Goal: Task Accomplishment & Management: Manage account settings

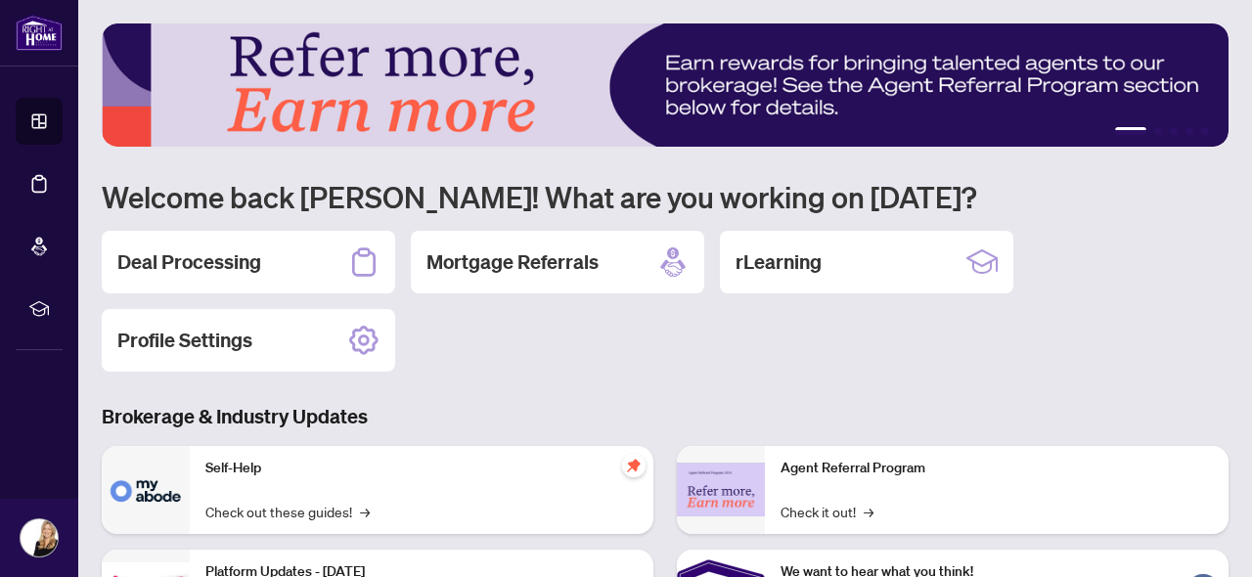
scroll to position [31, 0]
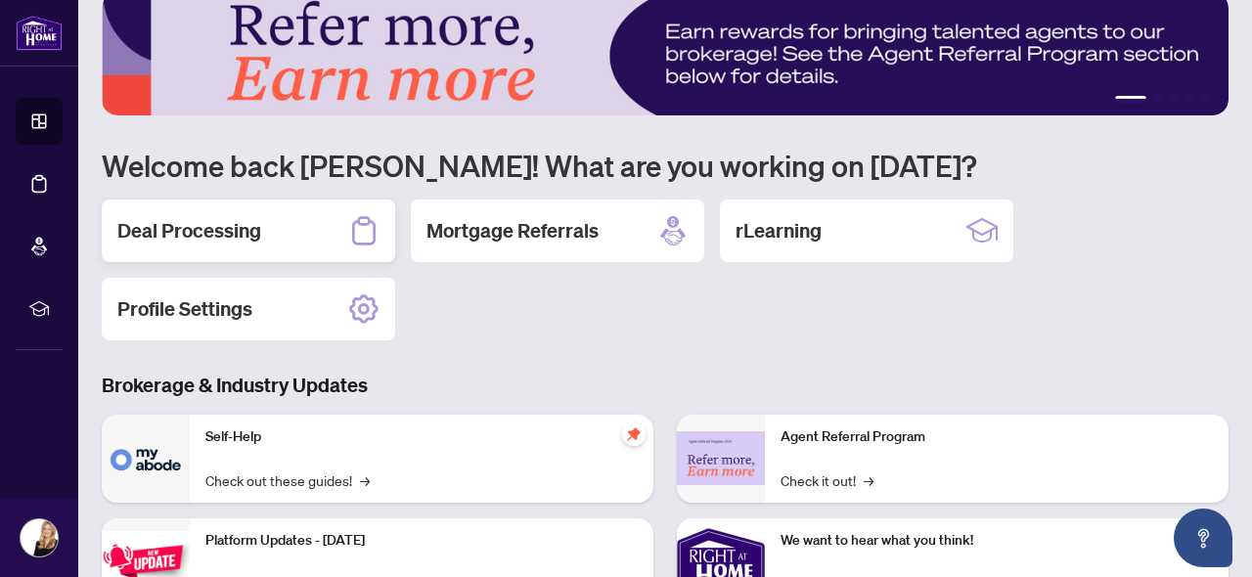
click at [206, 219] on h2 "Deal Processing" at bounding box center [189, 230] width 144 height 27
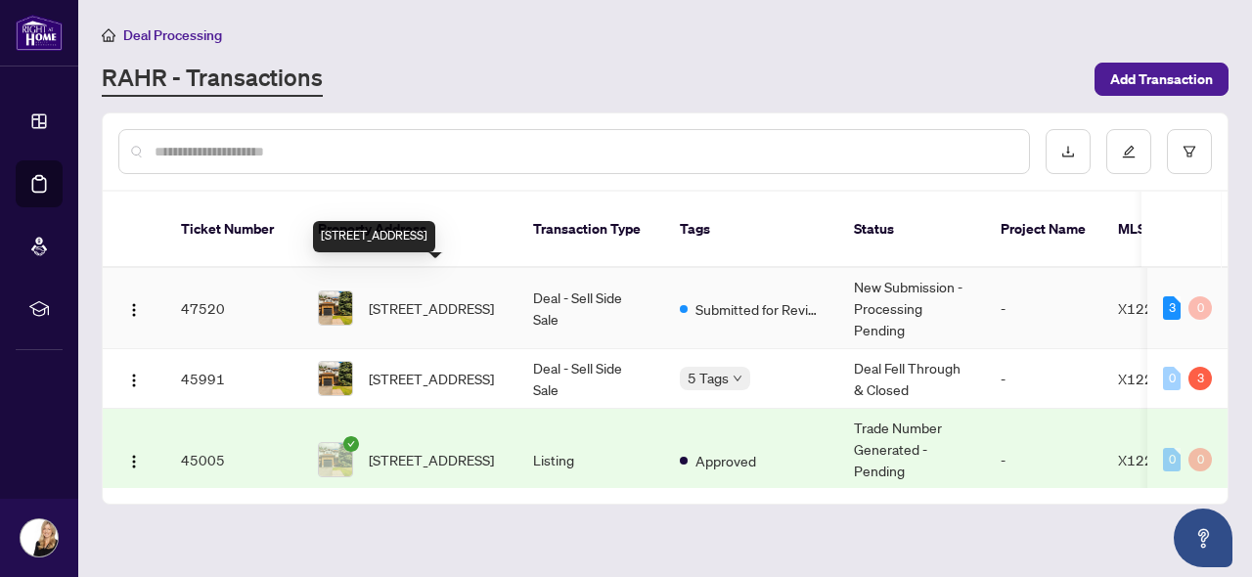
click at [430, 297] on span "[STREET_ADDRESS]" at bounding box center [431, 308] width 125 height 22
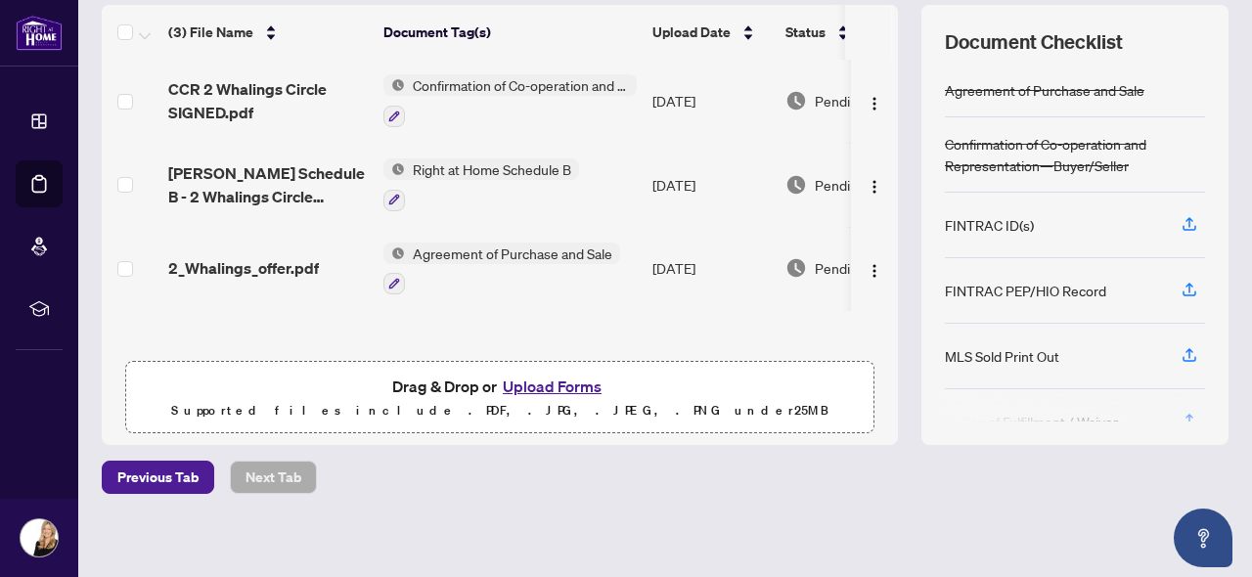
scroll to position [271, 0]
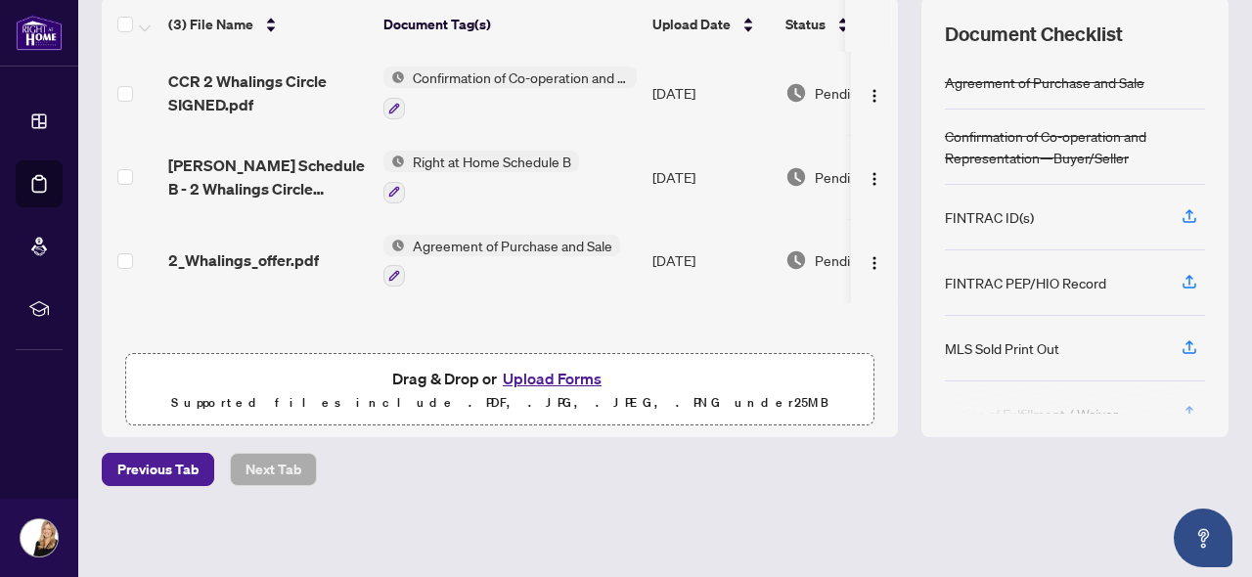
click at [552, 377] on button "Upload Forms" at bounding box center [552, 378] width 111 height 25
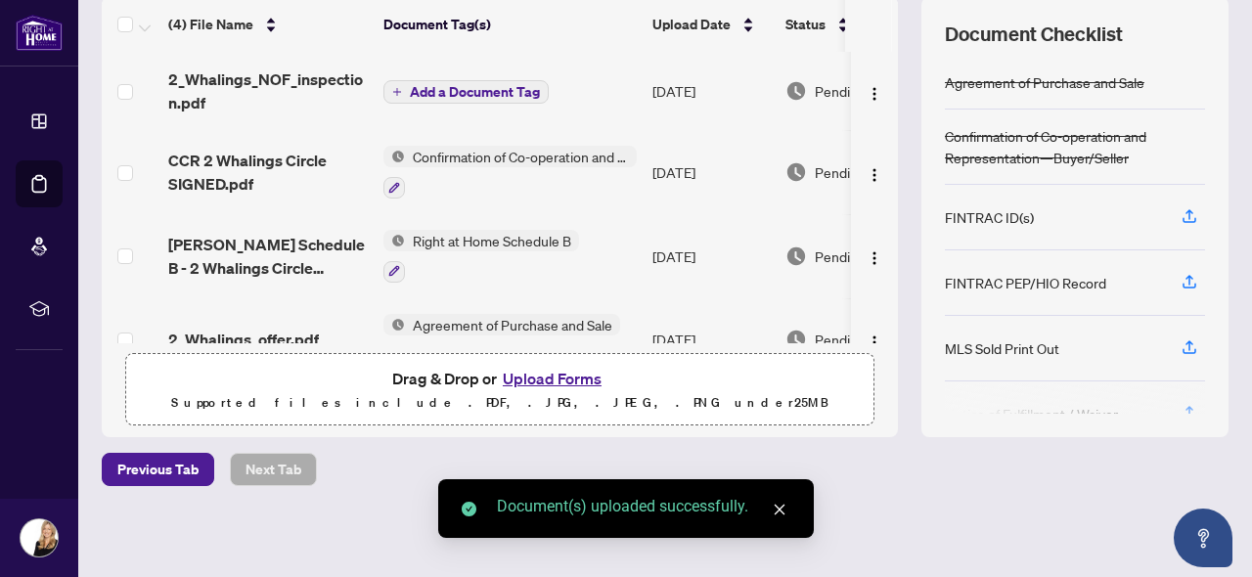
scroll to position [0, 0]
click at [459, 92] on span "Add a Document Tag" at bounding box center [475, 92] width 130 height 14
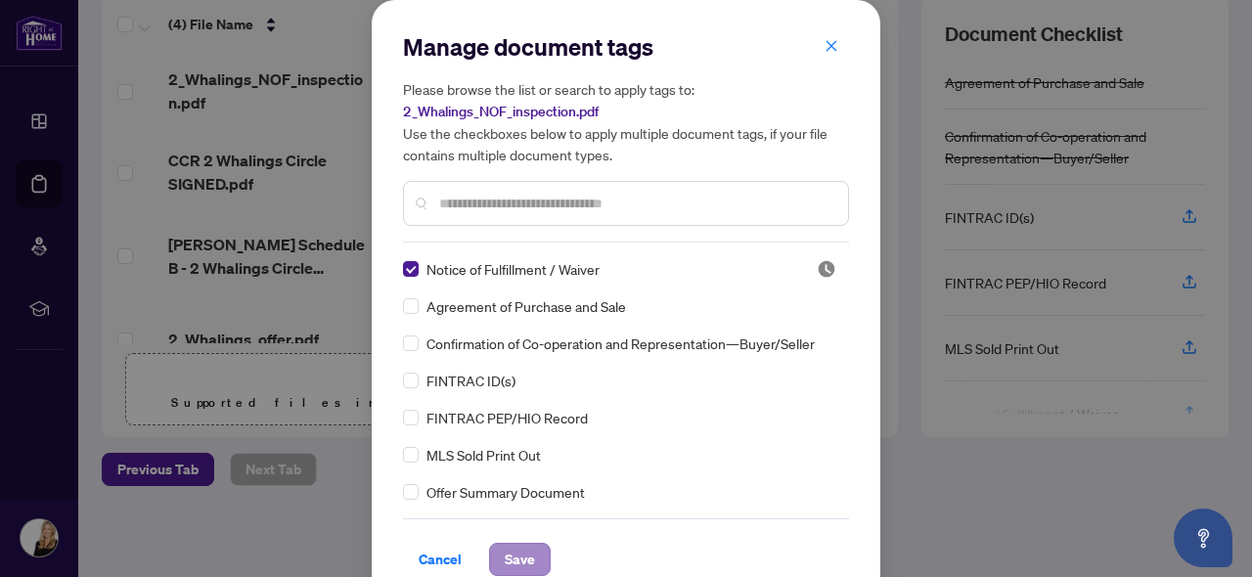
click at [527, 554] on span "Save" at bounding box center [520, 559] width 30 height 31
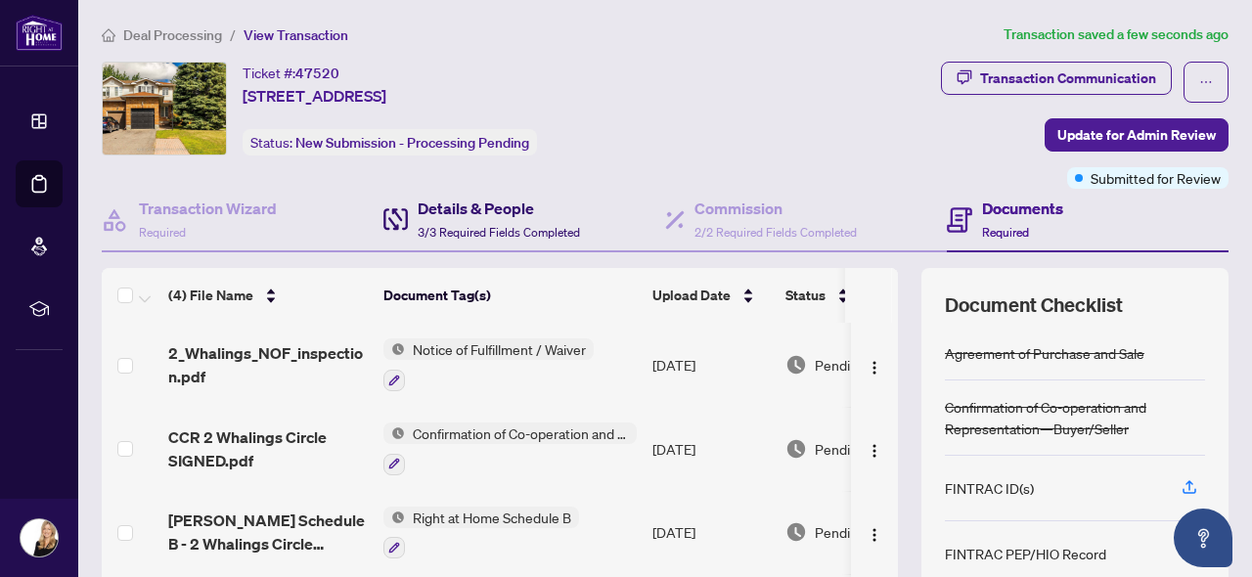
click at [482, 210] on h4 "Details & People" at bounding box center [499, 208] width 162 height 23
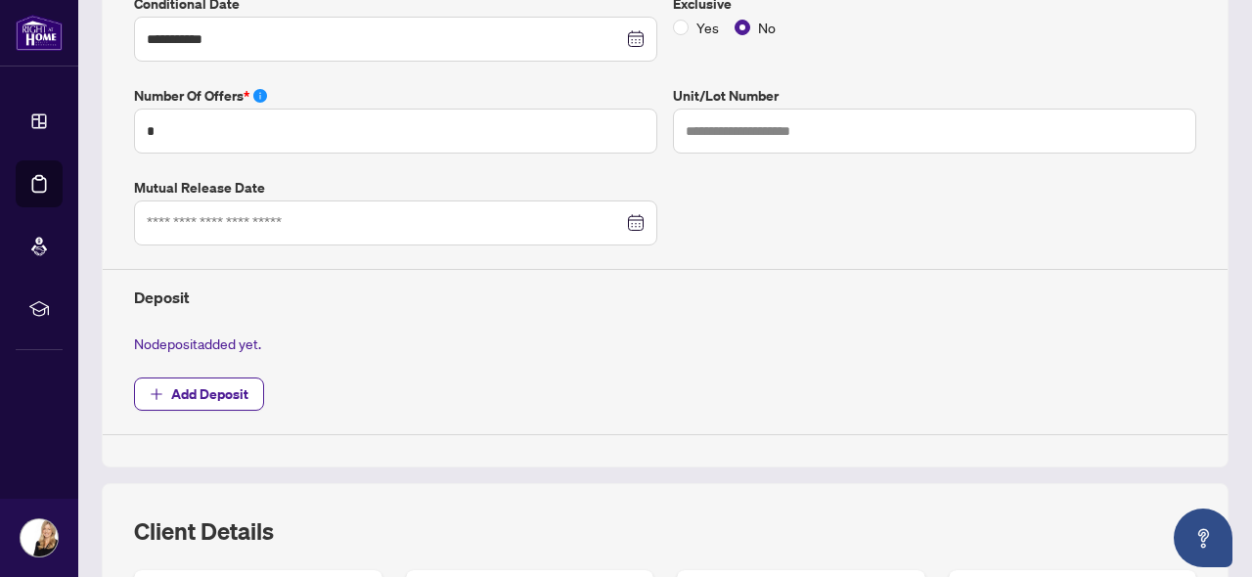
scroll to position [550, 0]
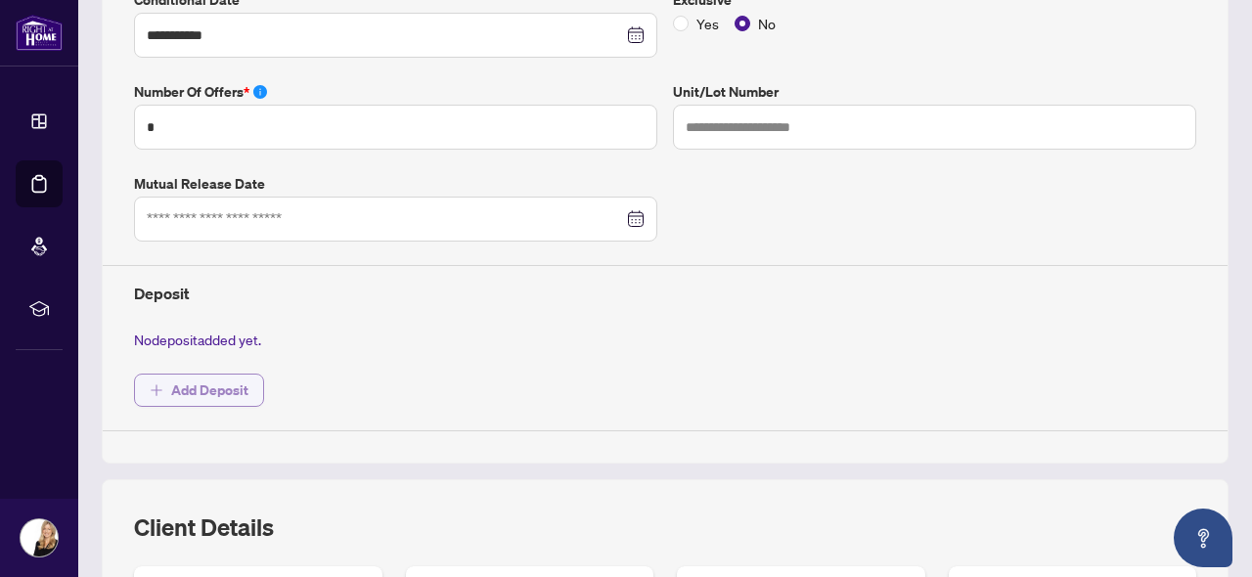
click at [222, 387] on span "Add Deposit" at bounding box center [209, 390] width 77 height 31
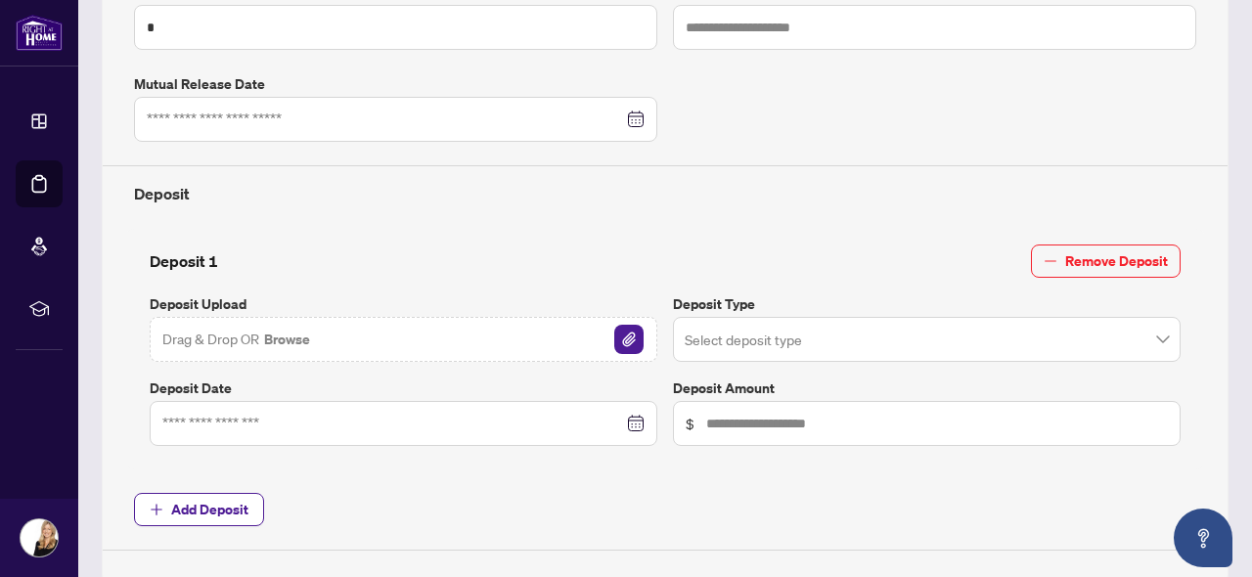
scroll to position [650, 0]
click at [627, 329] on img "button" at bounding box center [628, 339] width 29 height 29
click at [827, 340] on input "search" at bounding box center [918, 342] width 467 height 43
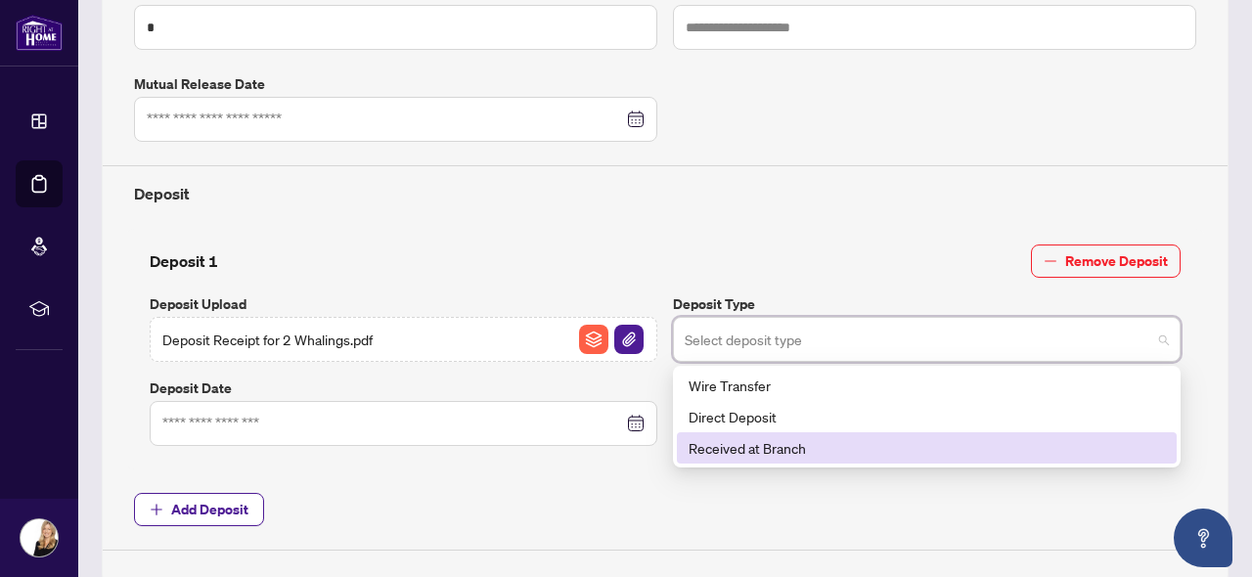
click at [794, 439] on div "Received at Branch" at bounding box center [927, 448] width 477 height 22
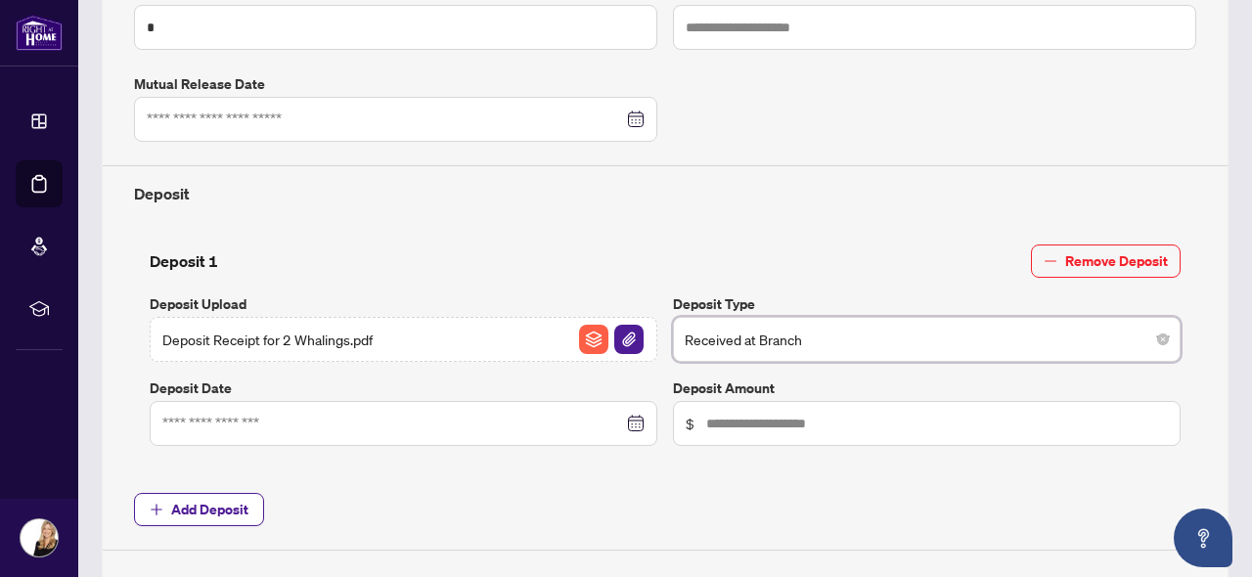
click at [634, 419] on div at bounding box center [403, 424] width 482 height 22
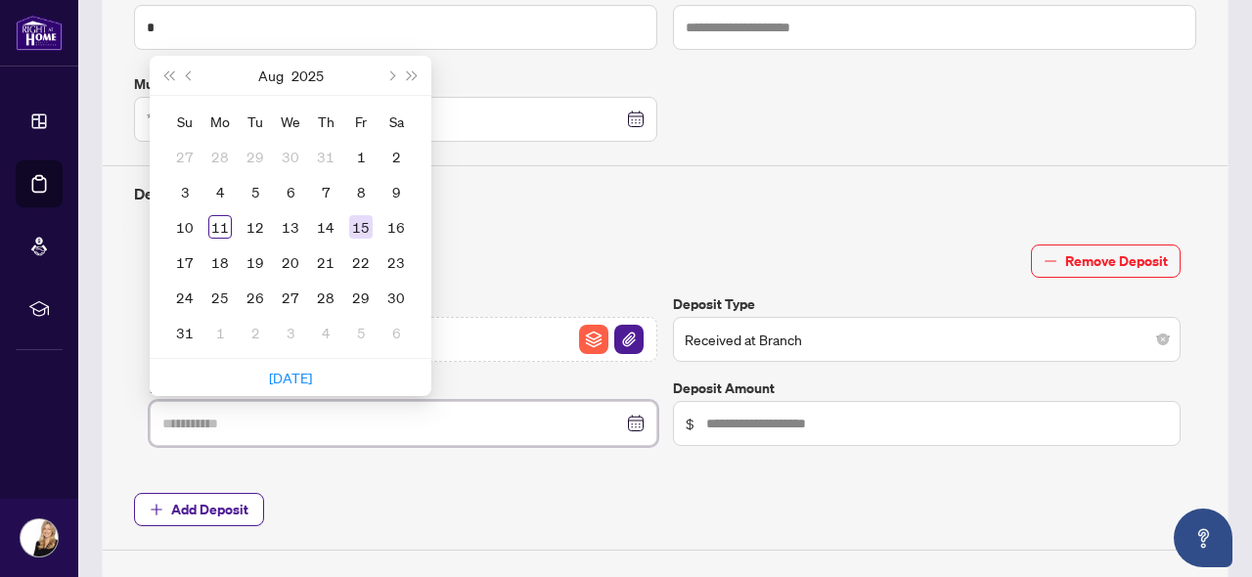
type input "**********"
click at [350, 220] on div "15" at bounding box center [360, 226] width 23 height 23
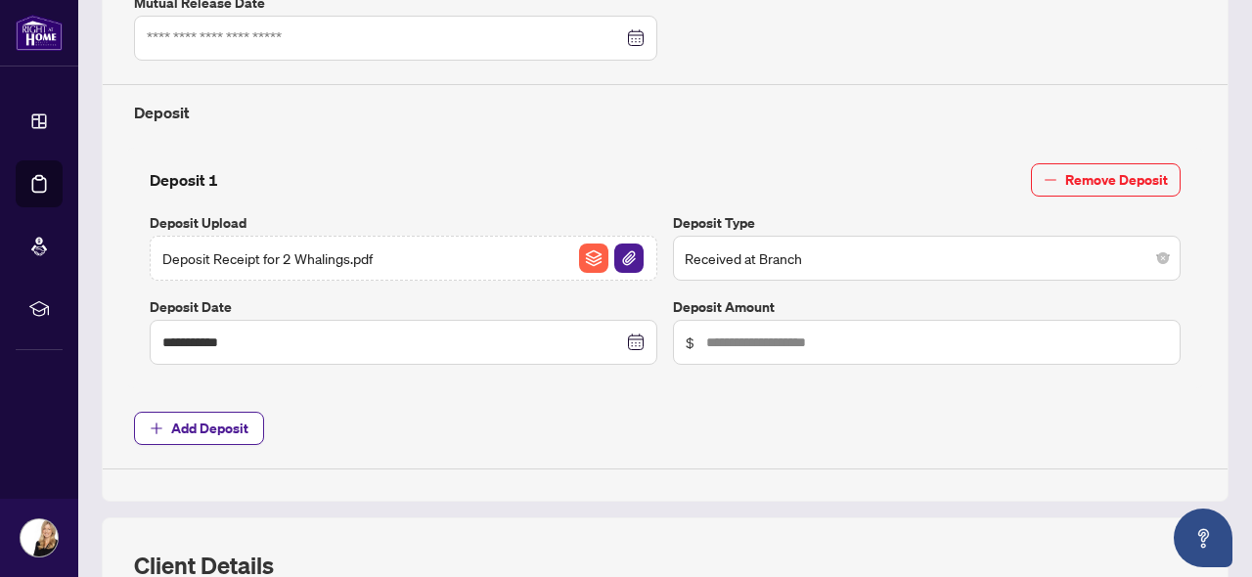
scroll to position [729, 0]
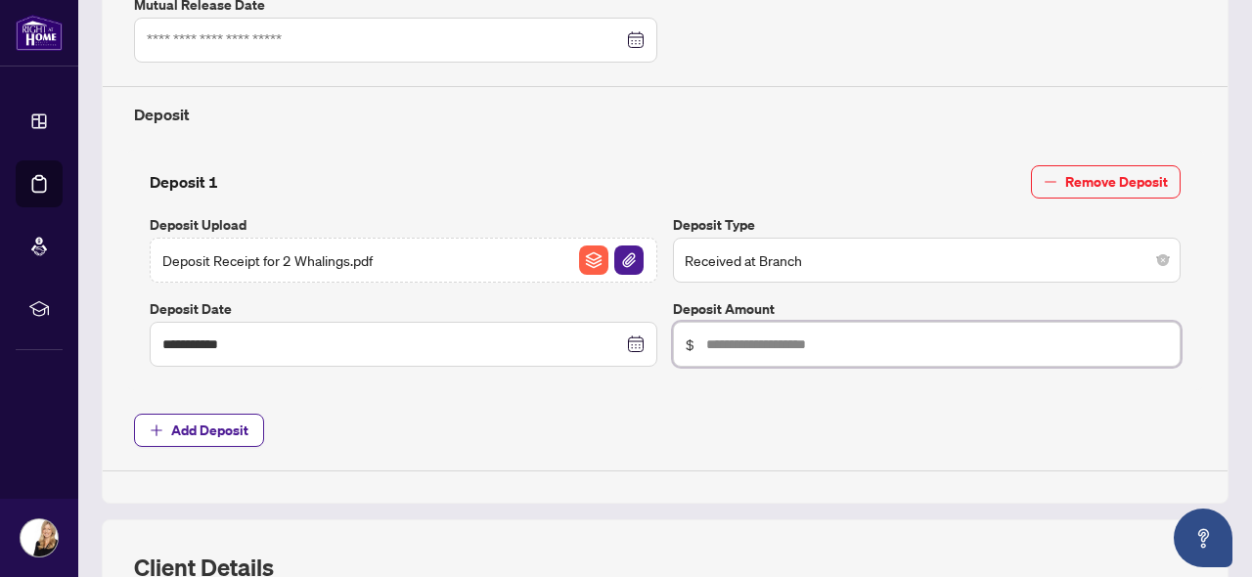
click at [786, 340] on input "text" at bounding box center [937, 345] width 462 height 22
type input "******"
click at [522, 398] on div "**********" at bounding box center [665, 48] width 1078 height 845
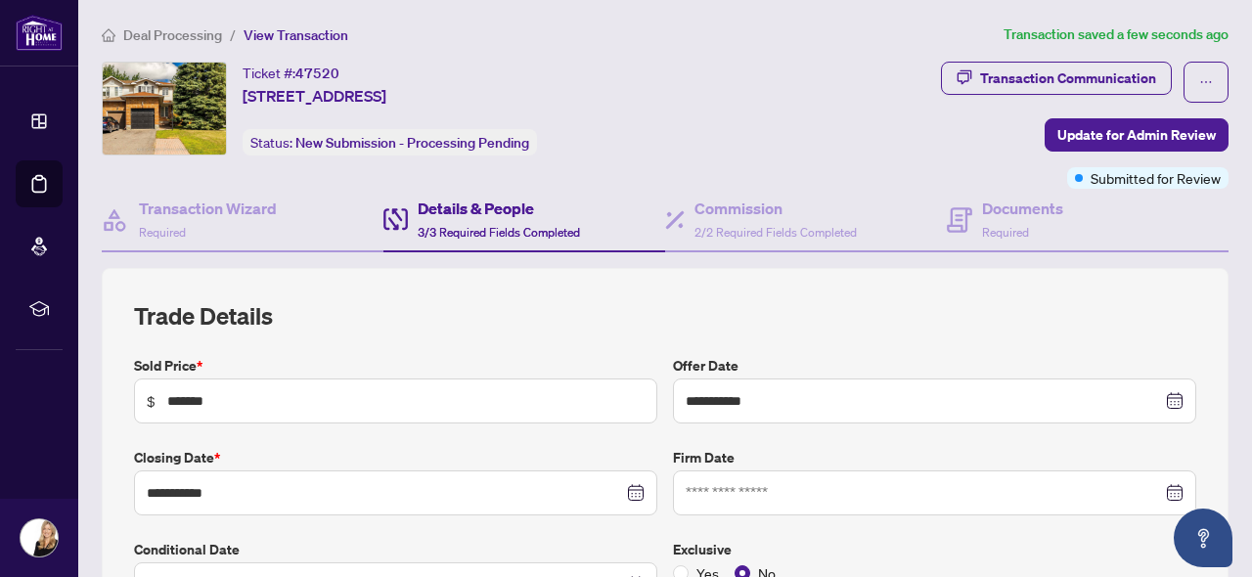
scroll to position [0, 0]
click at [742, 205] on h4 "Commission" at bounding box center [776, 208] width 162 height 23
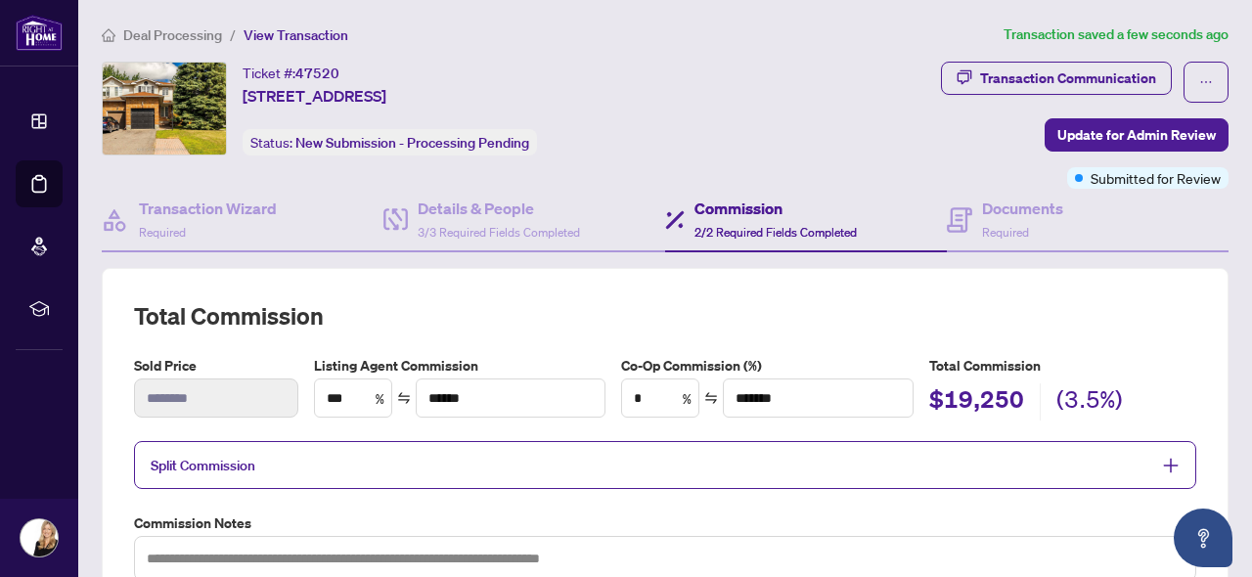
click at [287, 35] on span "View Transaction" at bounding box center [296, 35] width 105 height 18
click at [181, 31] on span "Deal Processing" at bounding box center [172, 35] width 99 height 18
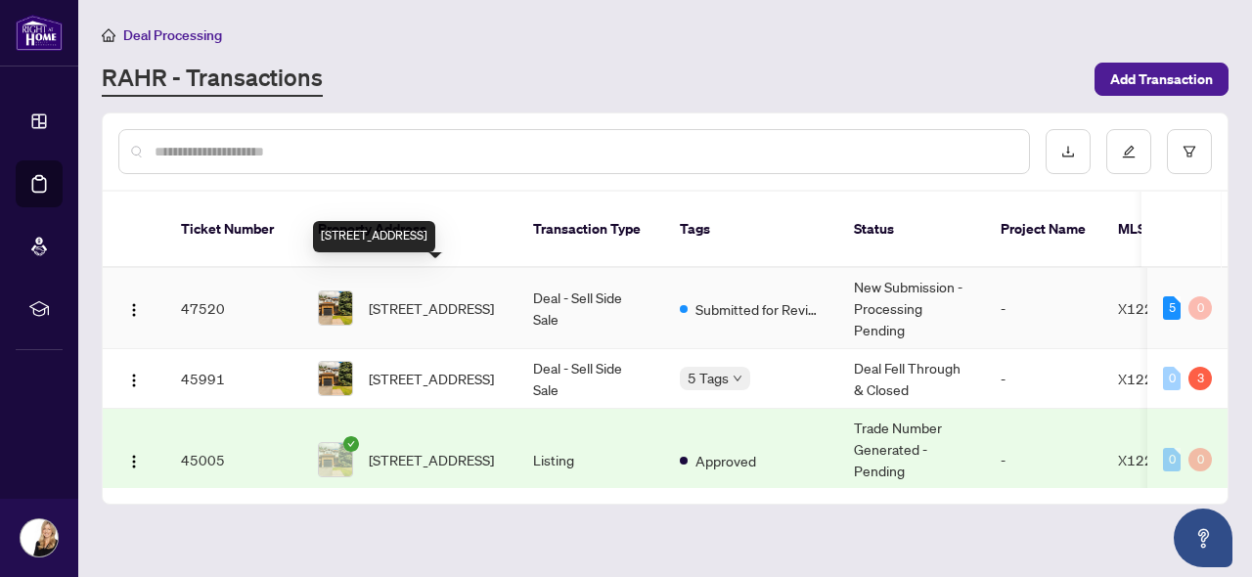
click at [406, 297] on span "[STREET_ADDRESS]" at bounding box center [431, 308] width 125 height 22
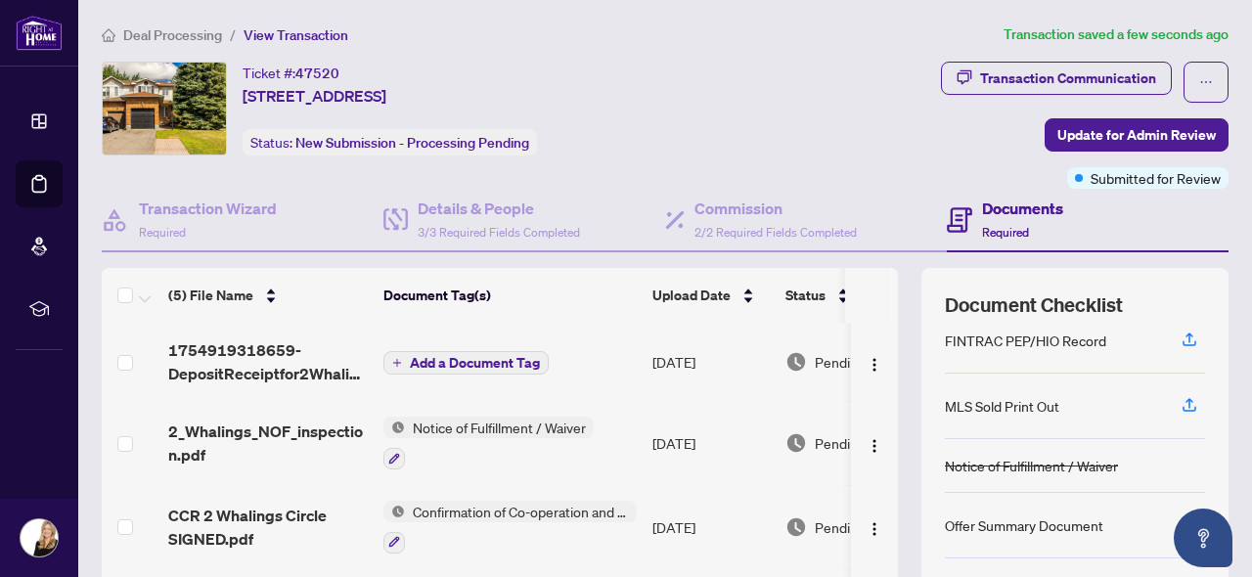
click at [477, 359] on span "Add a Document Tag" at bounding box center [475, 363] width 130 height 14
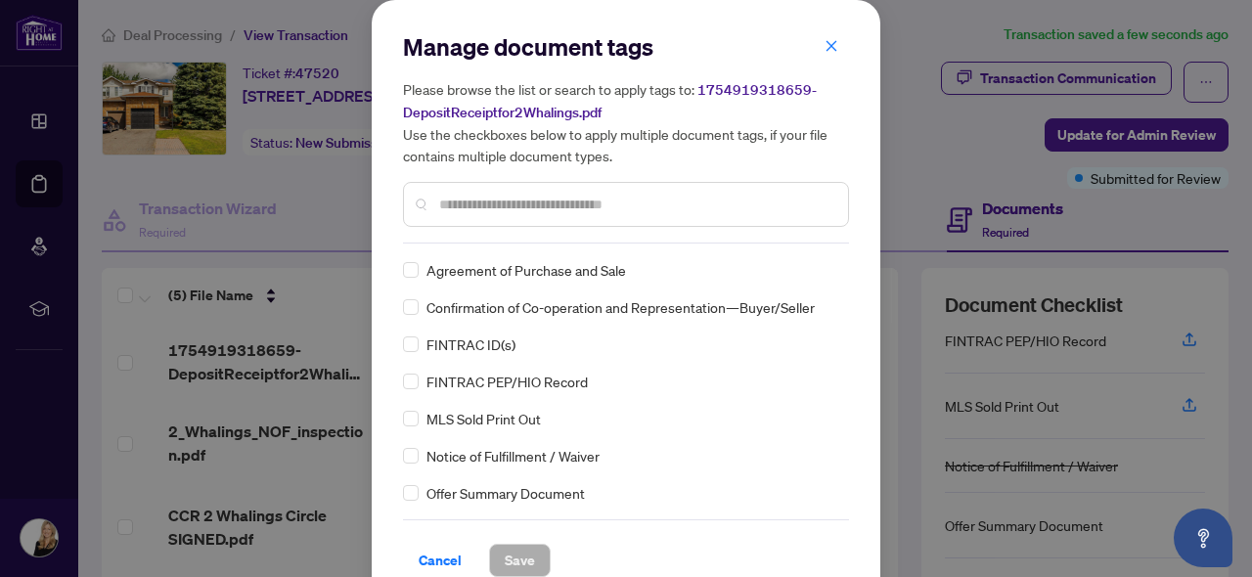
click at [580, 196] on input "text" at bounding box center [635, 205] width 393 height 22
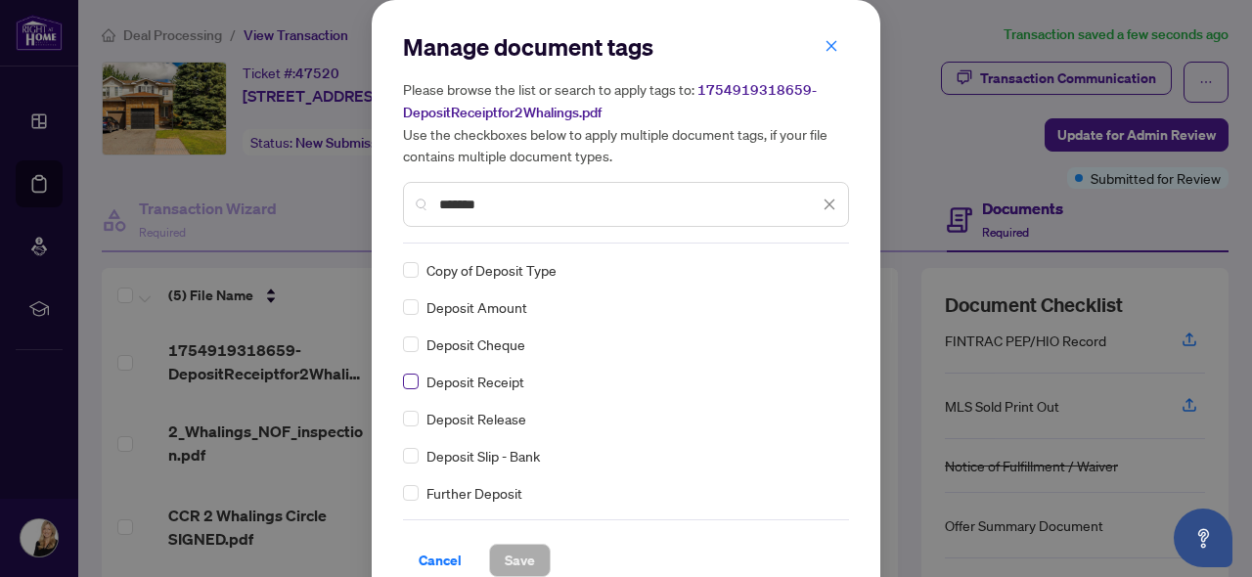
type input "*******"
click at [417, 377] on span at bounding box center [411, 382] width 16 height 16
click at [518, 554] on span "Save" at bounding box center [520, 560] width 30 height 31
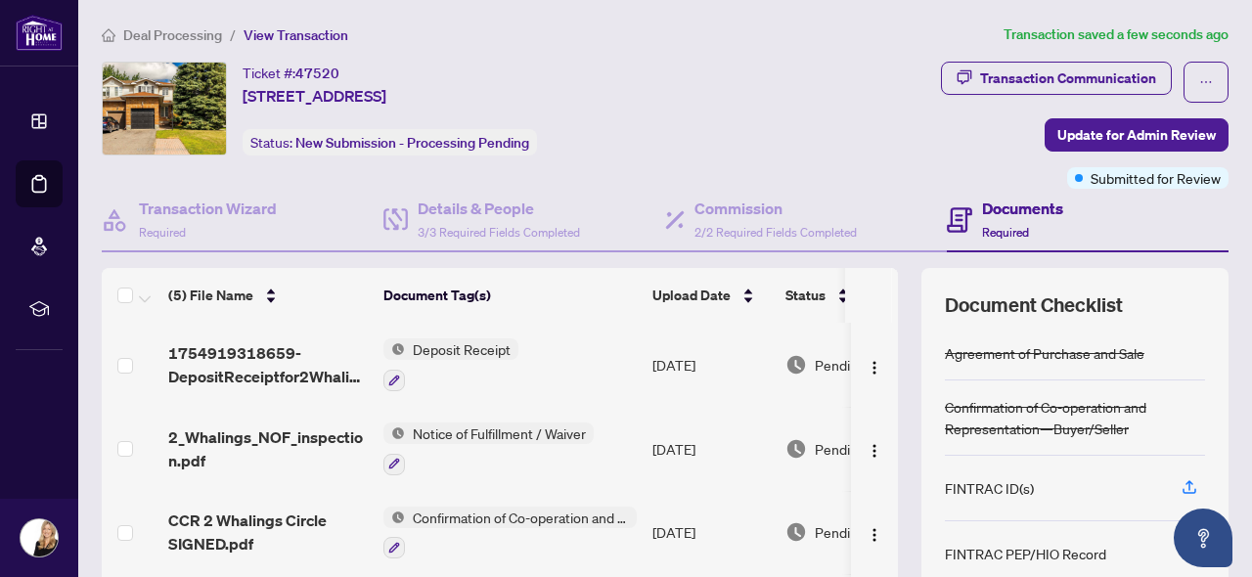
click at [166, 30] on span "Deal Processing" at bounding box center [172, 35] width 99 height 18
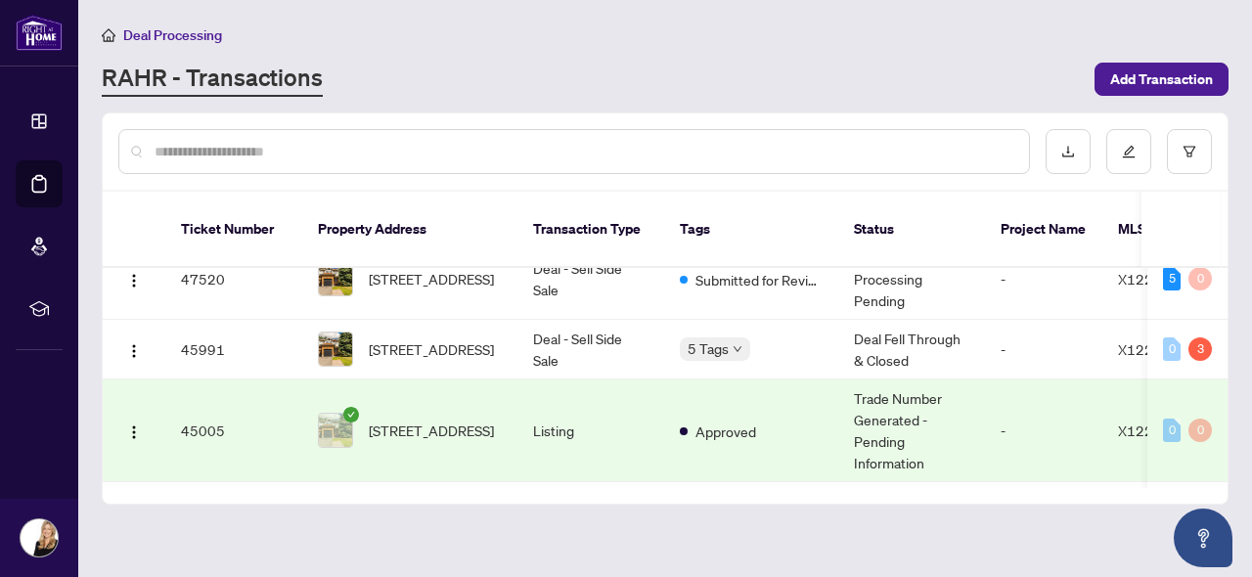
scroll to position [28, 0]
click at [505, 325] on td "[STREET_ADDRESS]" at bounding box center [409, 351] width 215 height 60
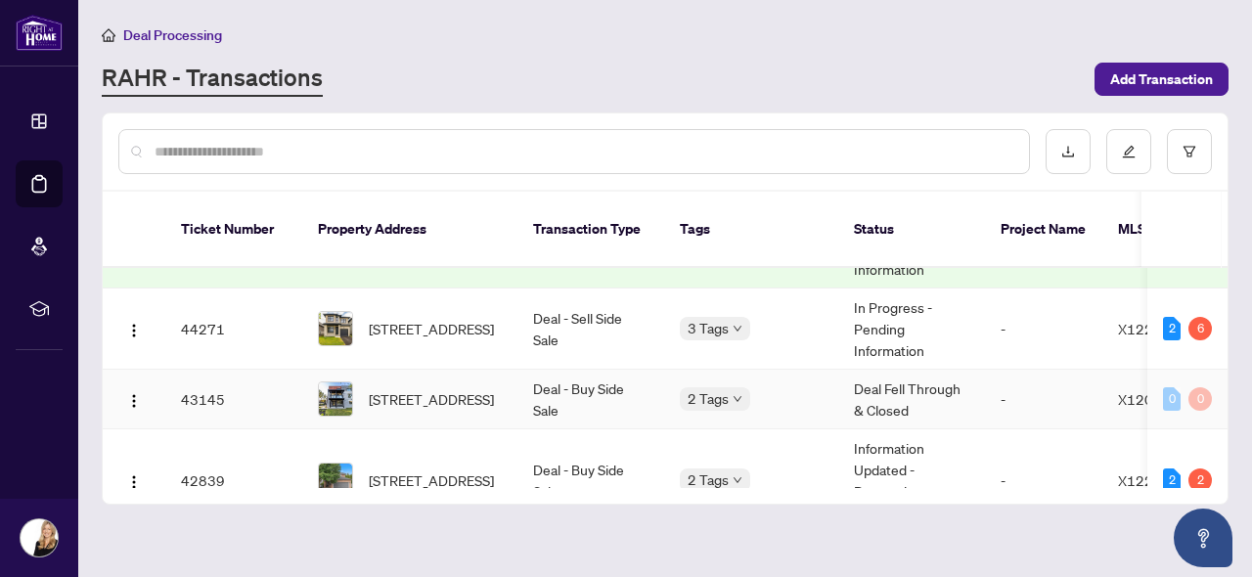
scroll to position [219, 0]
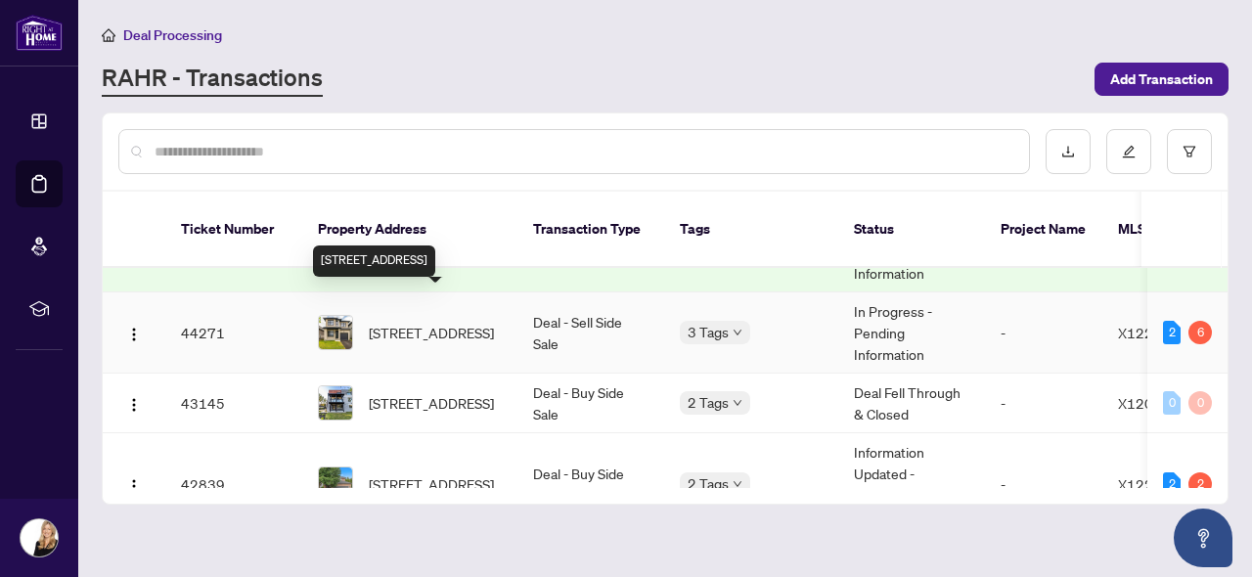
click at [446, 322] on span "[STREET_ADDRESS]" at bounding box center [431, 333] width 125 height 22
